Goal: Browse casually: Explore the website without a specific task or goal

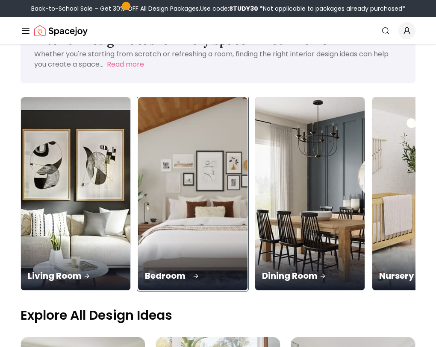
click at [155, 243] on div "Bedroom" at bounding box center [192, 267] width 109 height 48
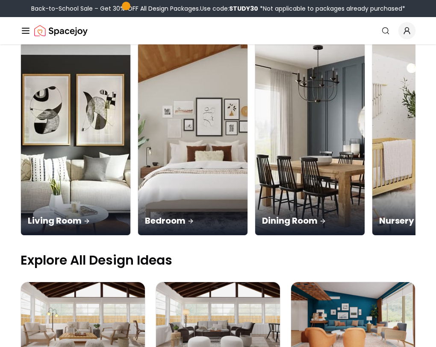
scroll to position [96, 0]
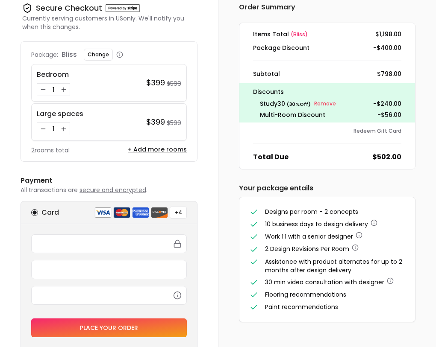
scroll to position [37, 0]
